Goal: Transaction & Acquisition: Obtain resource

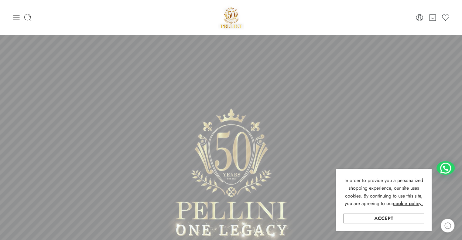
click at [14, 19] on icon at bounding box center [16, 17] width 9 height 9
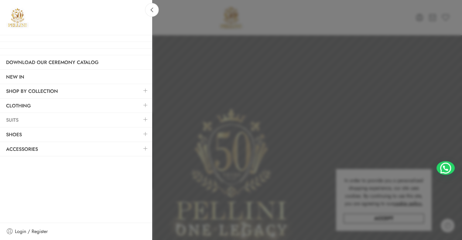
click at [131, 118] on link "Suits" at bounding box center [76, 120] width 152 height 14
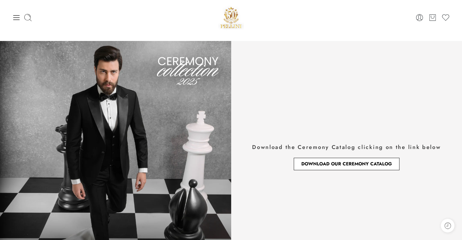
click at [355, 163] on span "Download Our Ceremony Catalog" at bounding box center [347, 164] width 91 height 5
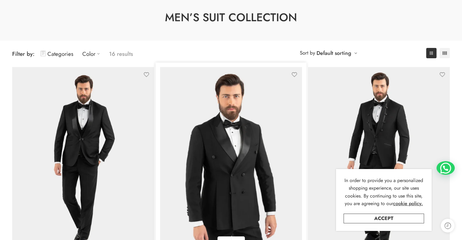
scroll to position [91, 0]
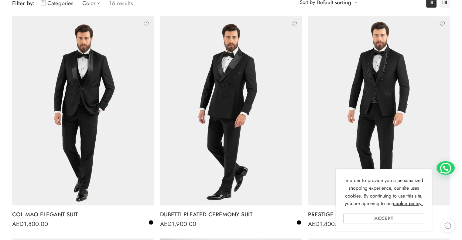
click at [391, 219] on link "Accept" at bounding box center [384, 219] width 81 height 10
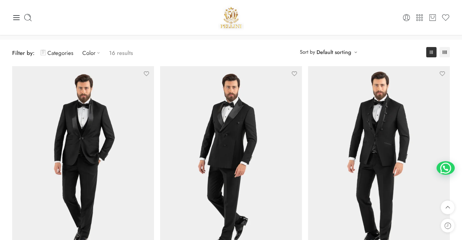
scroll to position [0, 0]
